Goal: Communication & Community: Answer question/provide support

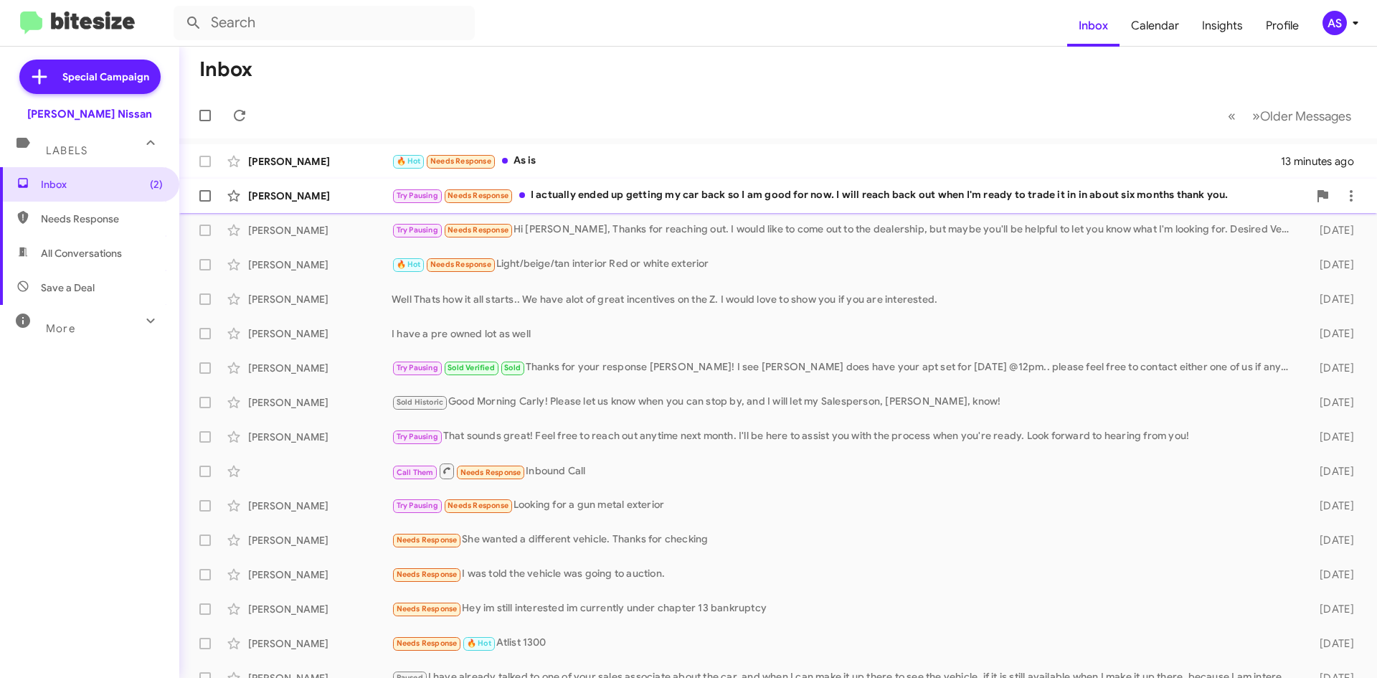
click at [695, 199] on div "Try Pausing Needs Response I actually ended up getting my car back so I am good…" at bounding box center [849, 195] width 916 height 16
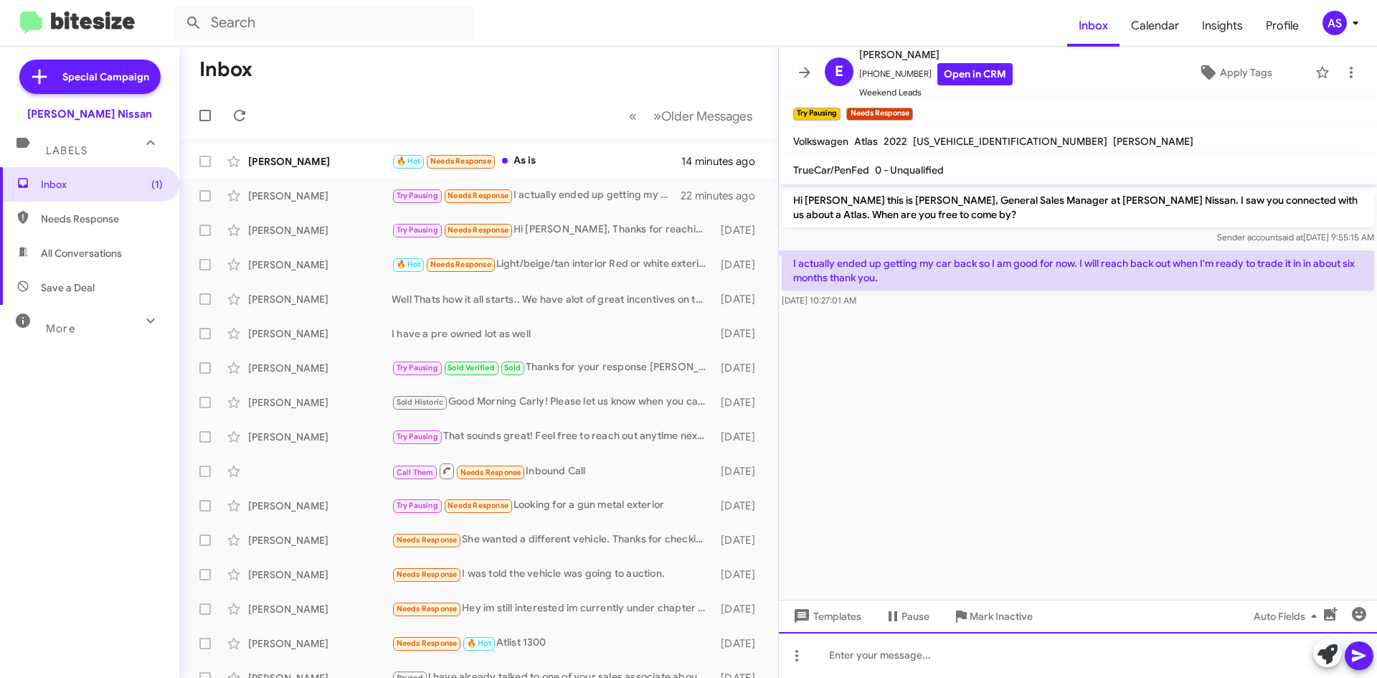
click at [861, 649] on div at bounding box center [1078, 655] width 598 height 46
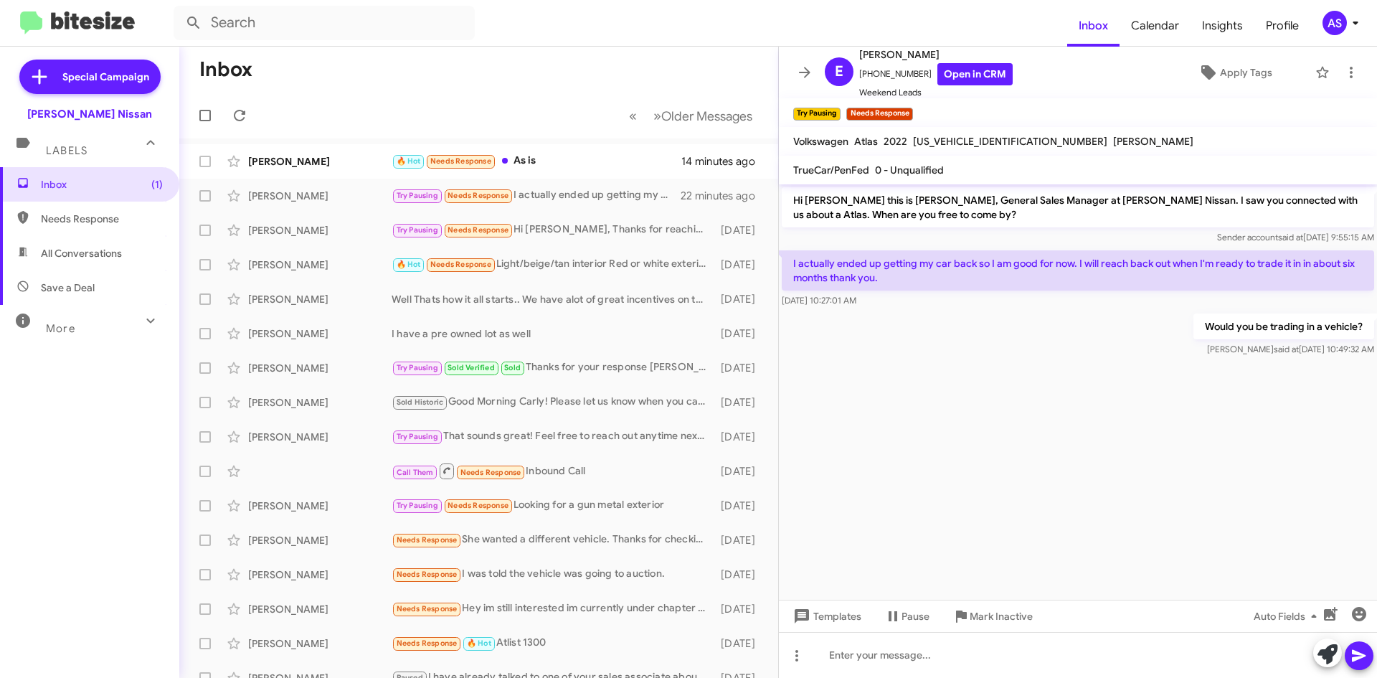
click at [1085, 473] on cdk-virtual-scroll-viewport "Hi Elizabeth this is Shawn Kennedy, General Sales Manager at Baker Nissan. I sa…" at bounding box center [1078, 391] width 598 height 415
click at [522, 154] on div "🔥 Hot Needs Response As is" at bounding box center [550, 161] width 318 height 16
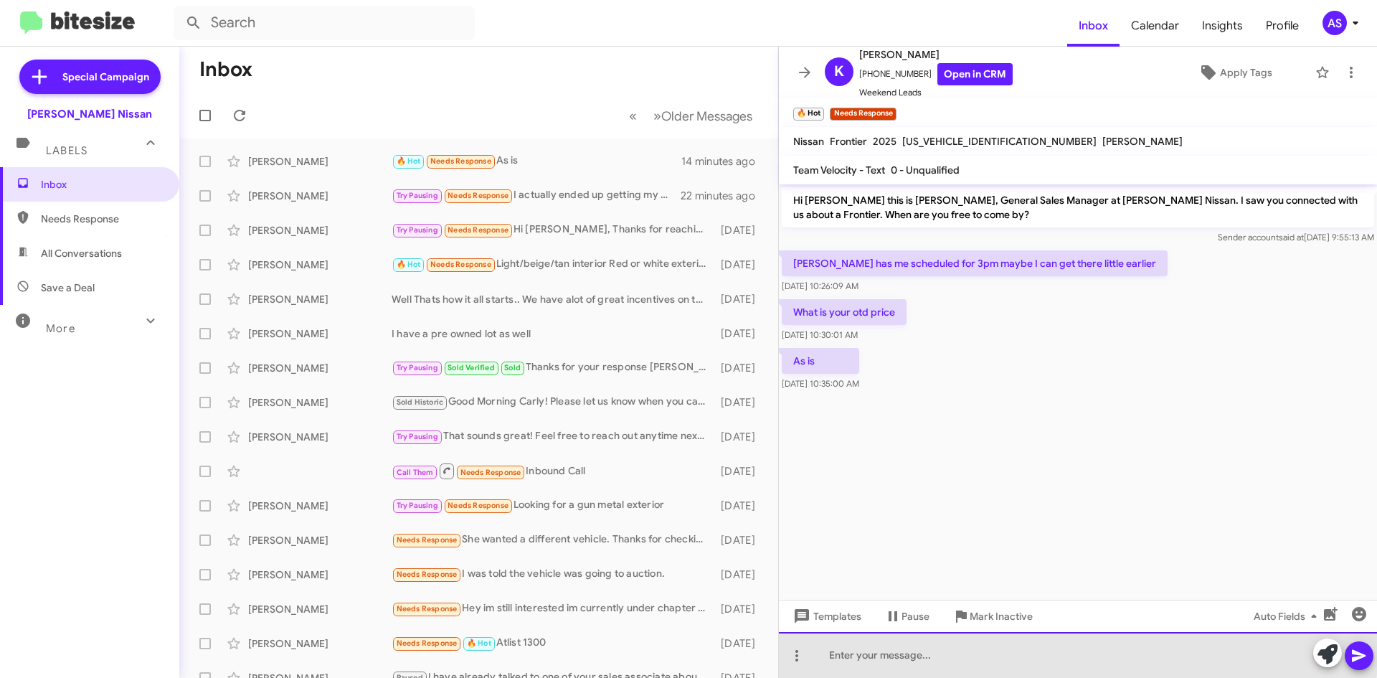
click at [922, 649] on div at bounding box center [1078, 655] width 598 height 46
